Goal: Information Seeking & Learning: Check status

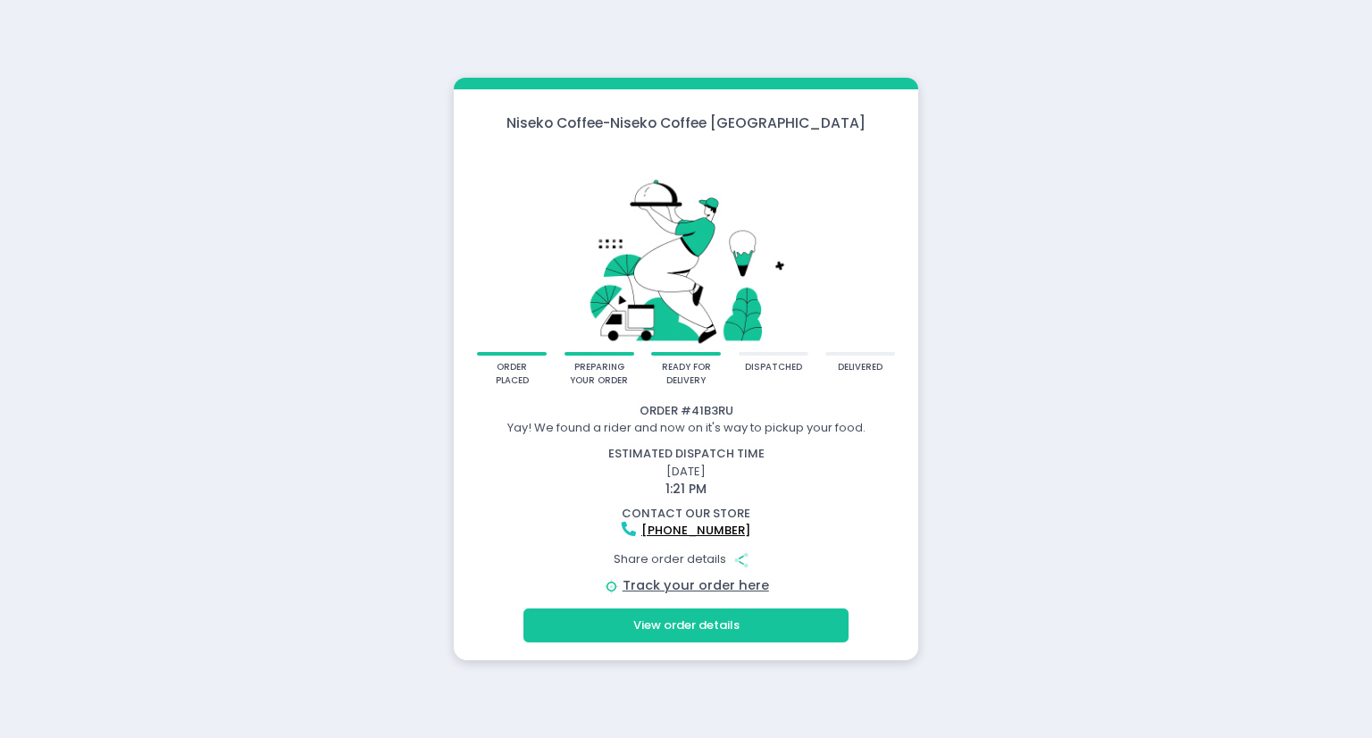
click at [250, 238] on div "Niseko Coffee - Niseko Coffee Alabang Town Center order placed preparing your o…" at bounding box center [686, 369] width 1372 height 738
click at [786, 629] on button "View order details" at bounding box center [685, 625] width 325 height 34
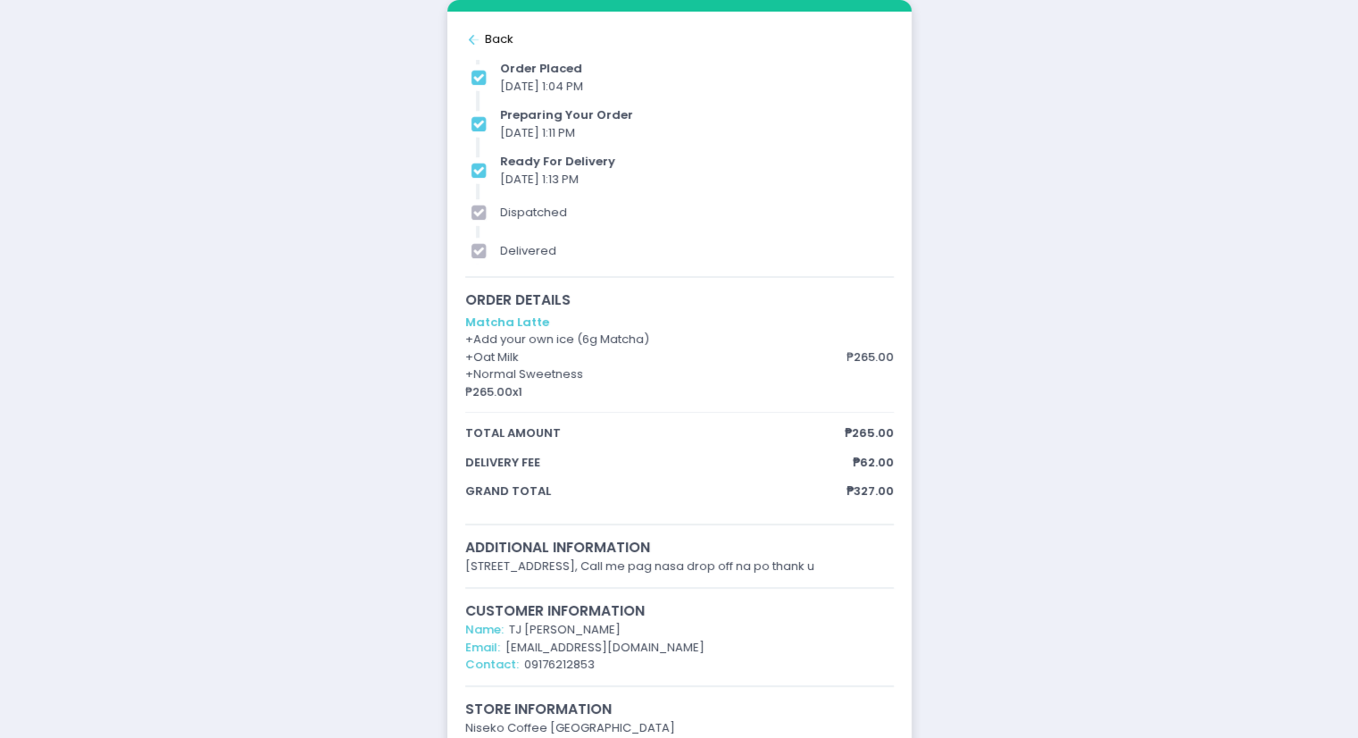
click at [537, 154] on div "ready for delivery" at bounding box center [696, 162] width 393 height 18
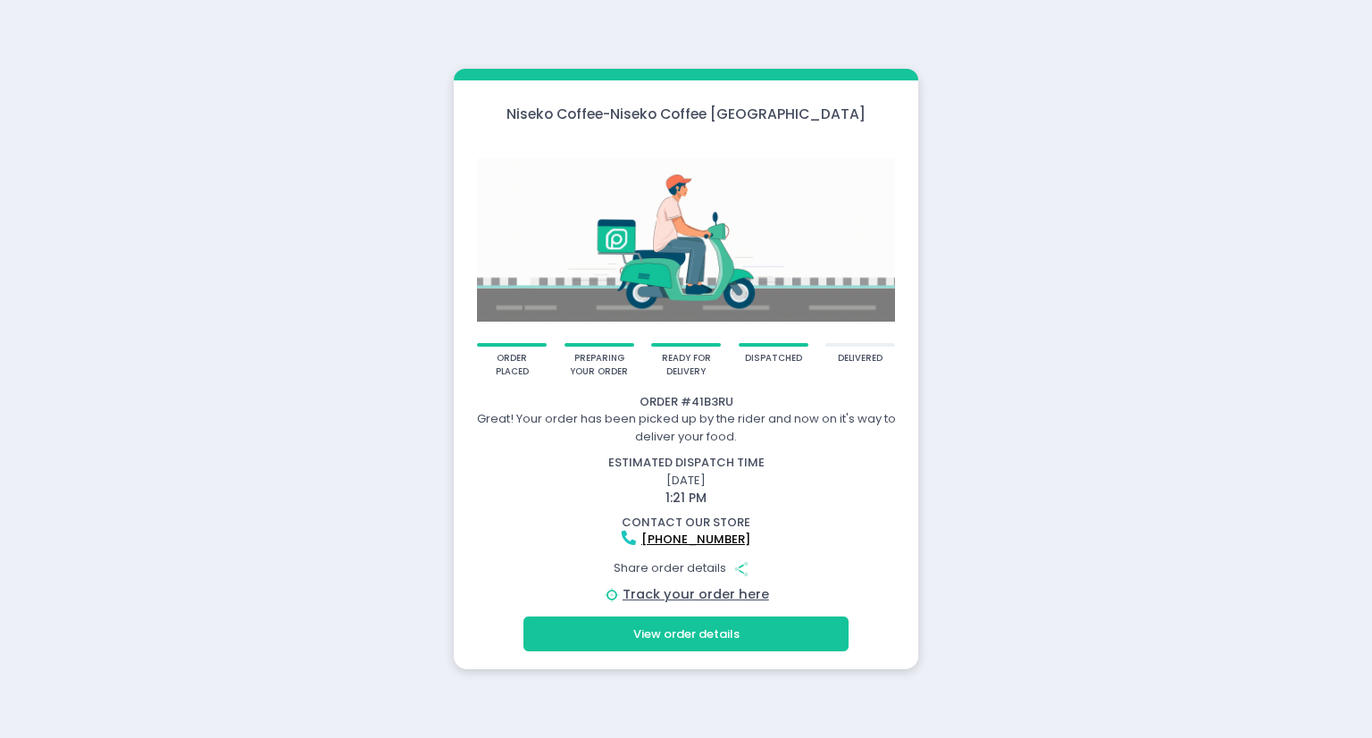
click at [261, 453] on div "Niseko Coffee - Niseko Coffee Alabang Town Center order placed preparing your o…" at bounding box center [686, 369] width 1372 height 738
click at [208, 391] on div "Niseko Coffee - Niseko Coffee Alabang Town Center order placed preparing your o…" at bounding box center [686, 369] width 1372 height 738
